Goal: Information Seeking & Learning: Learn about a topic

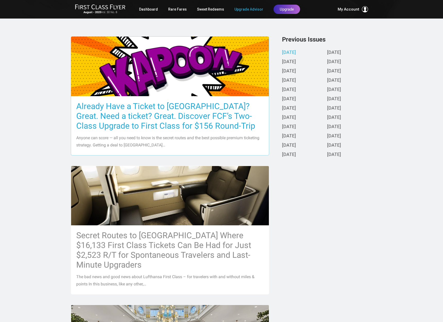
scroll to position [116, 0]
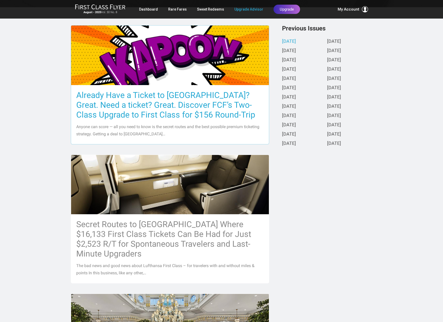
click at [203, 107] on h3 "Already Have a Ticket to [GEOGRAPHIC_DATA]? Great. Need a ticket? Great. Discov…" at bounding box center [169, 104] width 187 height 29
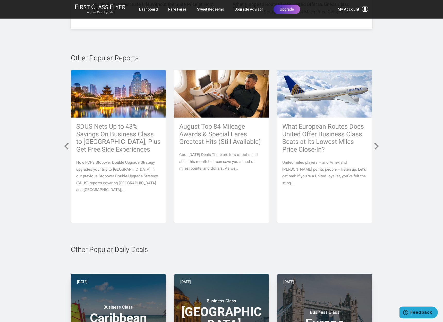
scroll to position [3472, 0]
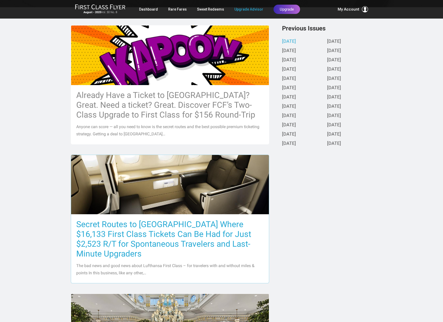
click at [174, 231] on h3 "Secret Routes to [GEOGRAPHIC_DATA] Where $16,133 First Class Tickets Can Be Had…" at bounding box center [169, 238] width 187 height 39
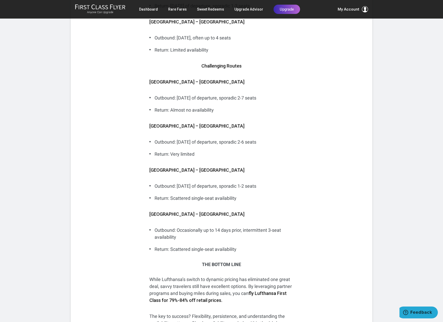
scroll to position [2118, 0]
